Goal: Task Accomplishment & Management: Use online tool/utility

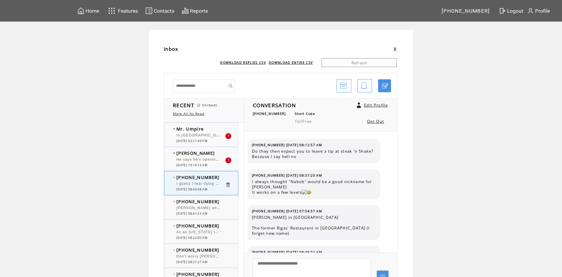
scroll to position [197, 0]
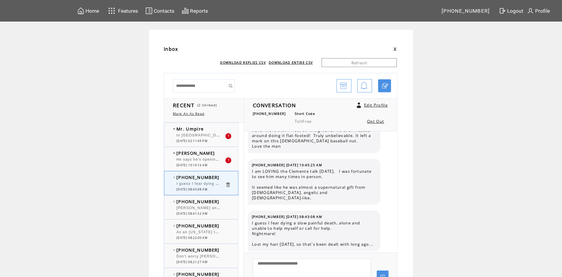
click at [209, 156] on div at bounding box center [201, 156] width 49 height 1
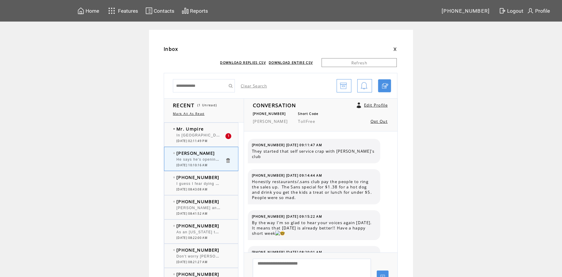
scroll to position [1838, 0]
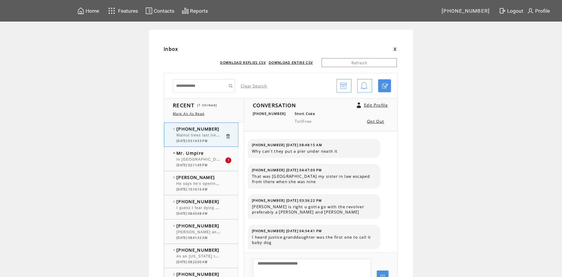
scroll to position [29, 0]
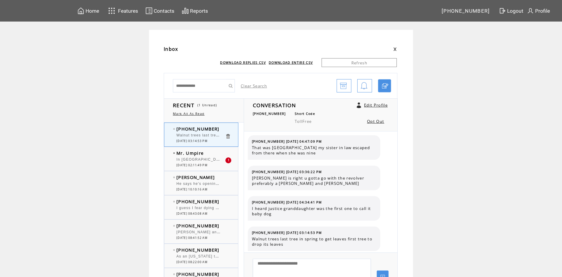
click at [213, 154] on td "Mr. Umpire" at bounding box center [201, 153] width 49 height 6
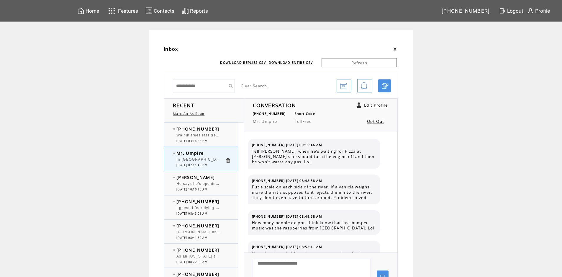
scroll to position [466, 0]
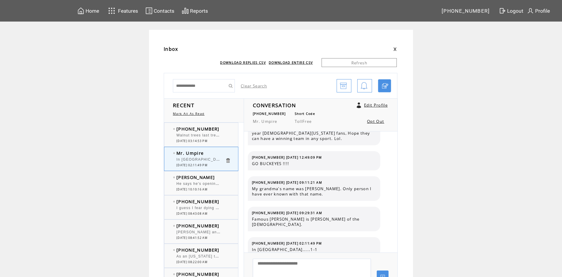
click at [221, 128] on td "[PHONE_NUMBER]" at bounding box center [201, 129] width 49 height 6
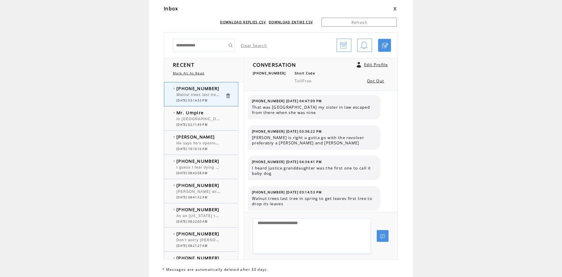
scroll to position [59, 0]
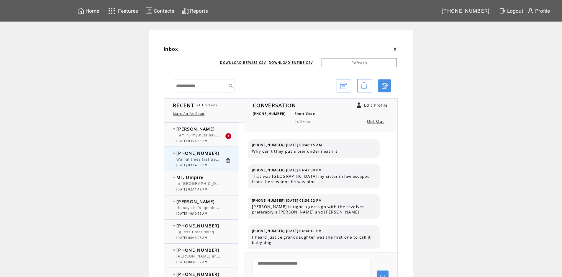
scroll to position [29, 0]
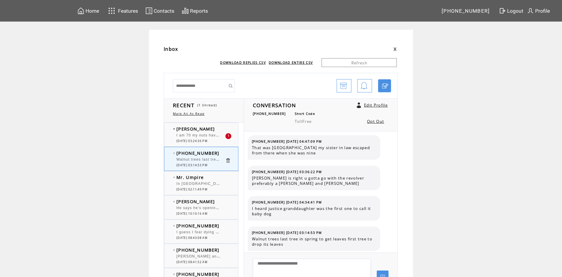
click at [218, 128] on td "[PERSON_NAME]" at bounding box center [201, 129] width 49 height 6
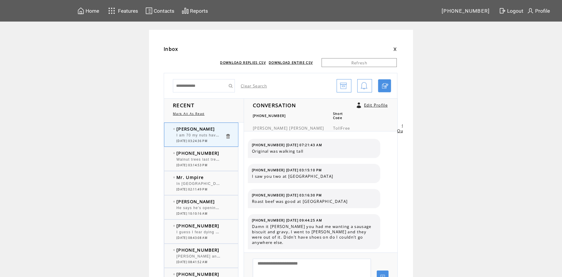
scroll to position [74, 0]
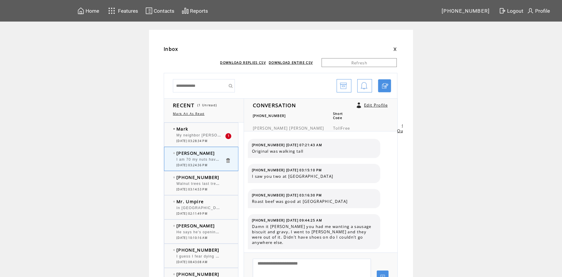
scroll to position [74, 0]
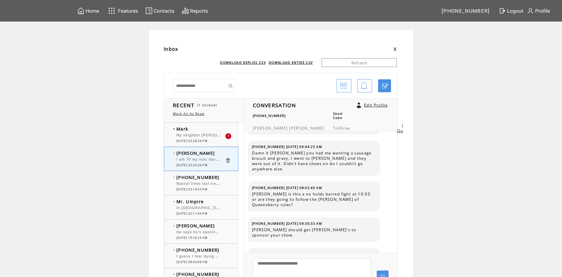
click at [214, 126] on td "Mark" at bounding box center [201, 129] width 49 height 6
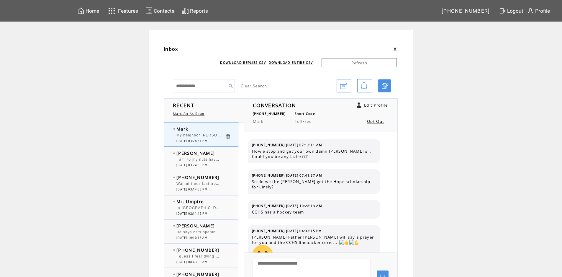
scroll to position [292, 0]
